Goal: Navigation & Orientation: Find specific page/section

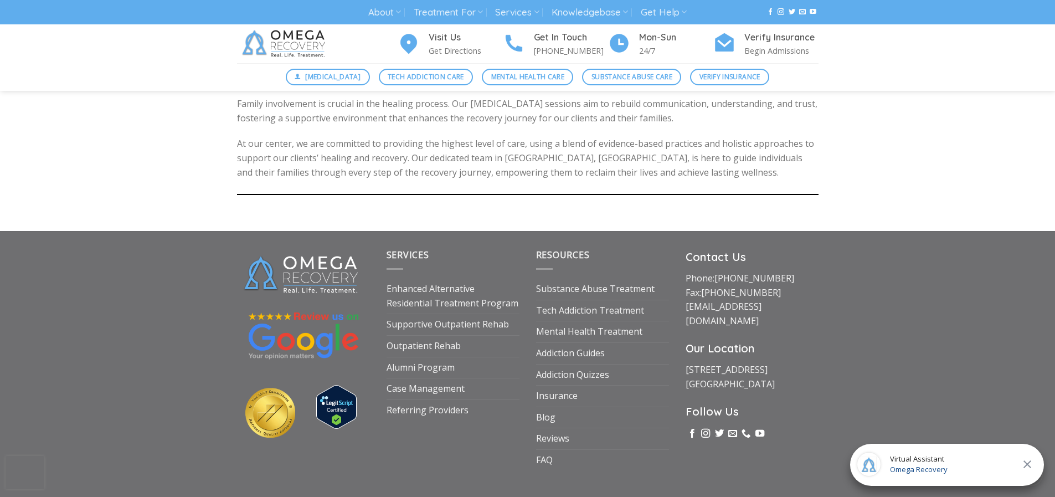
scroll to position [1107, 0]
click at [544, 384] on link "Insurance" at bounding box center [557, 394] width 42 height 21
click at [589, 342] on link "Addiction Guides" at bounding box center [570, 352] width 69 height 21
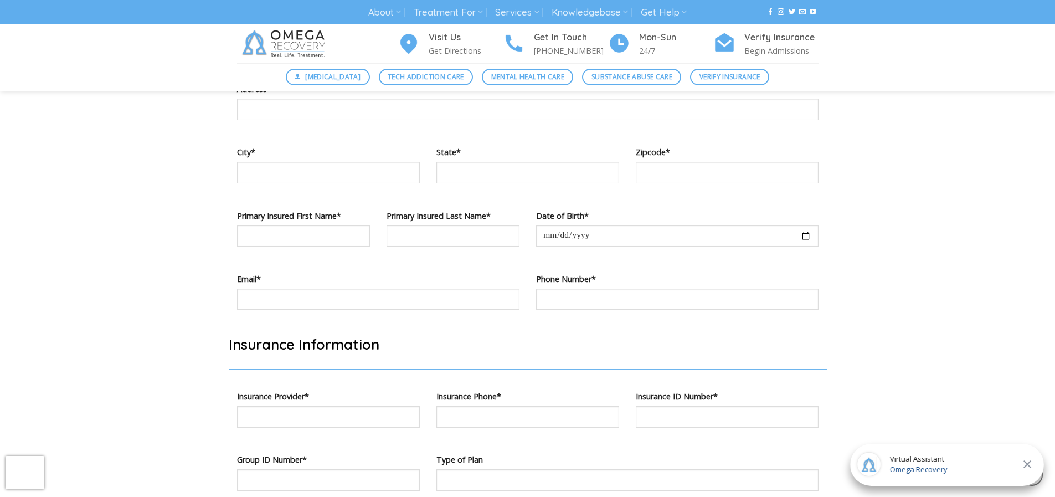
scroll to position [997, 0]
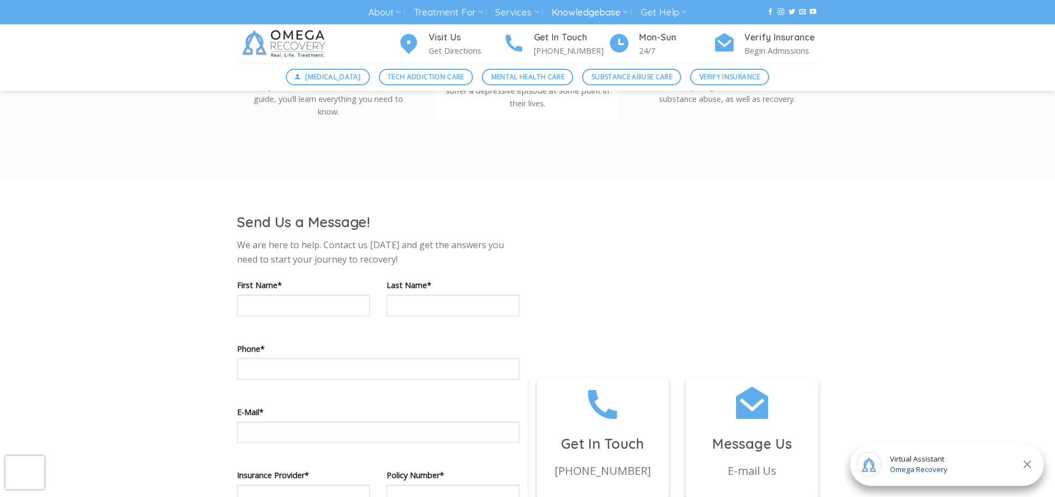
scroll to position [443, 0]
